Goal: Task Accomplishment & Management: Manage account settings

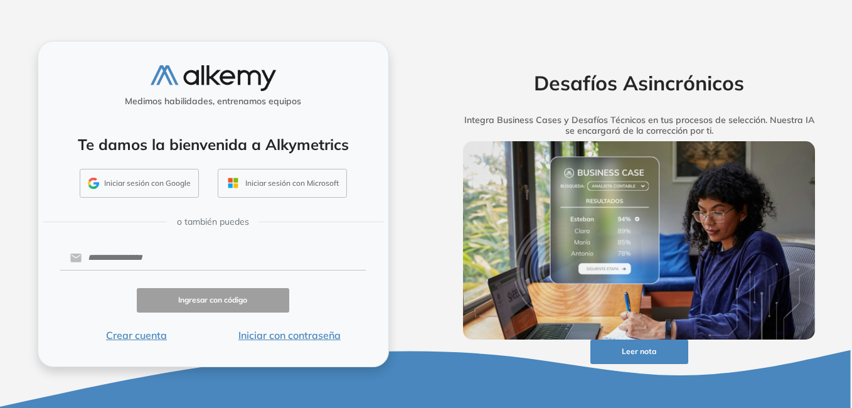
click at [104, 178] on button "Iniciar sesión con Google" at bounding box center [139, 183] width 119 height 29
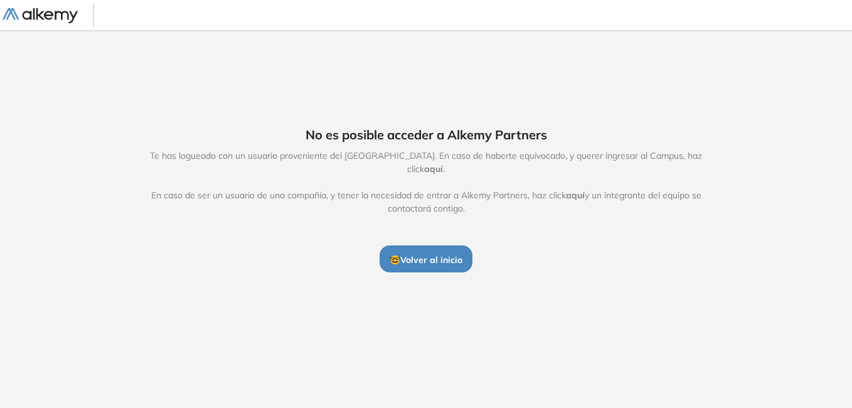
click at [423, 245] on button "🤓 Volver al inicio" at bounding box center [426, 258] width 93 height 26
